Goal: Download file/media

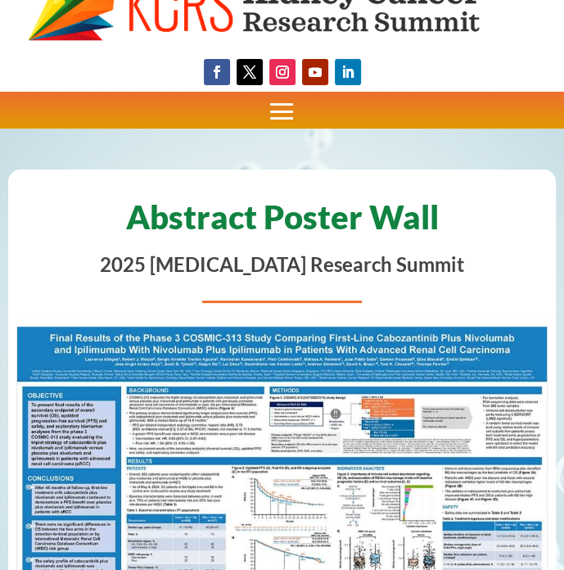
scroll to position [66, 0]
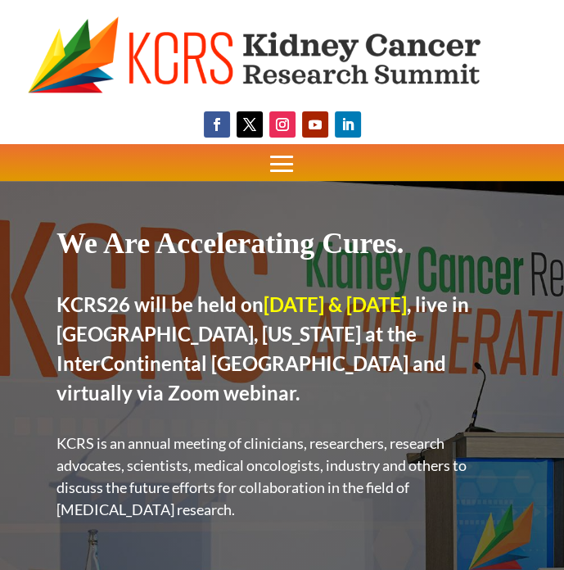
click at [278, 169] on span at bounding box center [282, 164] width 37 height 37
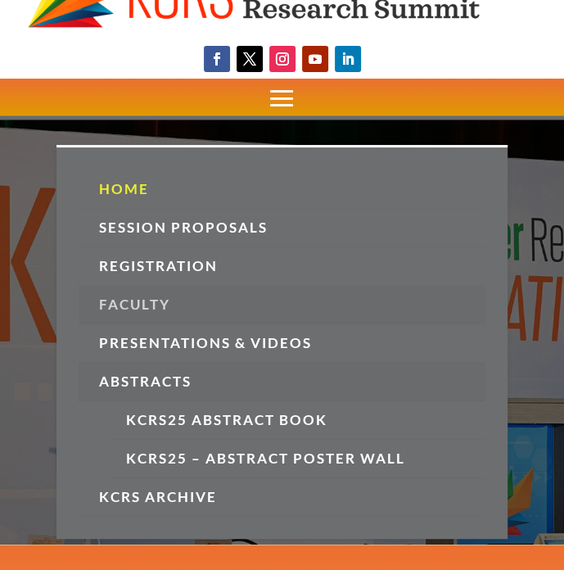
scroll to position [131, 0]
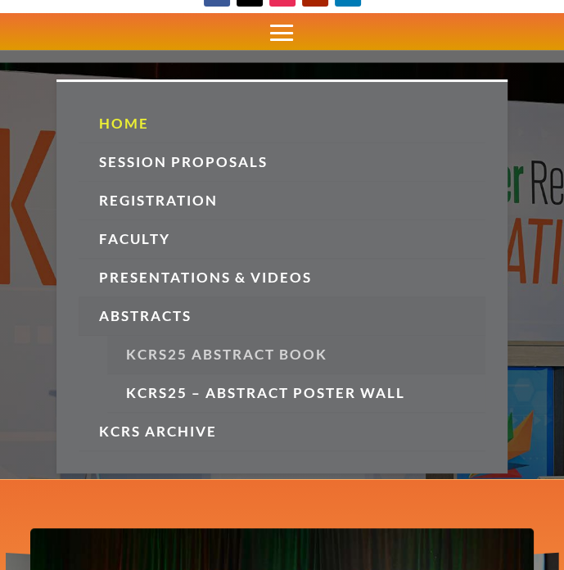
click at [233, 351] on link "KCRS25 Abstract Book" at bounding box center [296, 355] width 378 height 38
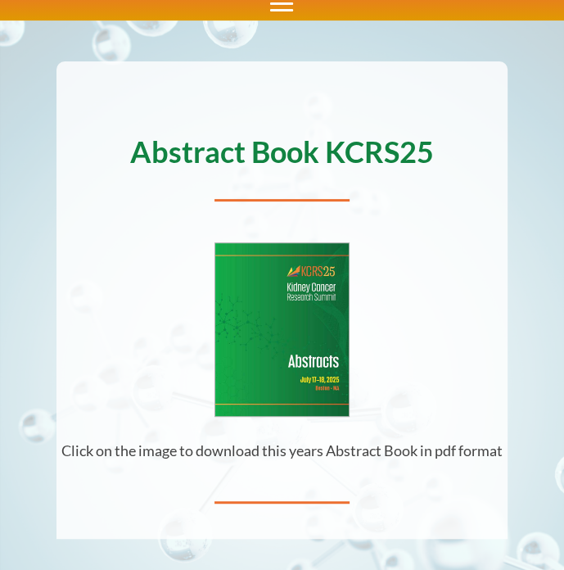
scroll to position [142, 0]
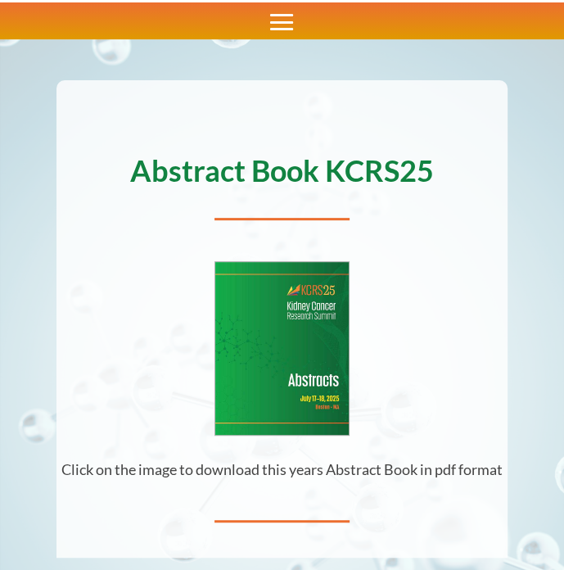
click at [318, 315] on img at bounding box center [282, 348] width 134 height 173
